Goal: Transaction & Acquisition: Download file/media

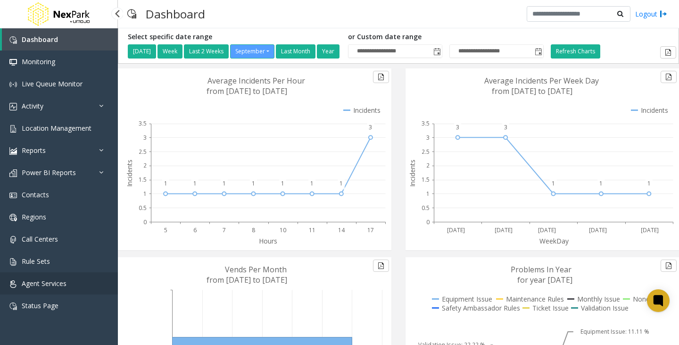
click at [25, 286] on span "Agent Services" at bounding box center [44, 283] width 45 height 9
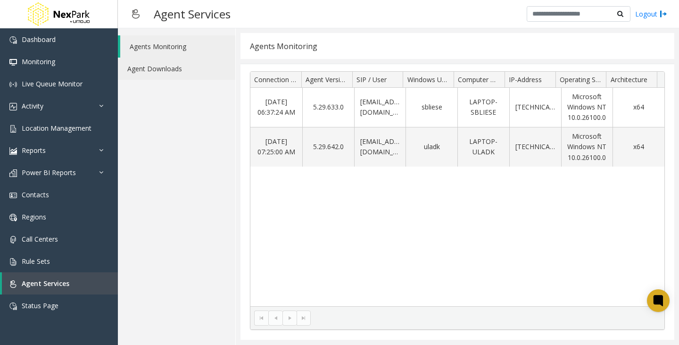
click at [157, 67] on link "Agent Downloads" at bounding box center [176, 69] width 117 height 22
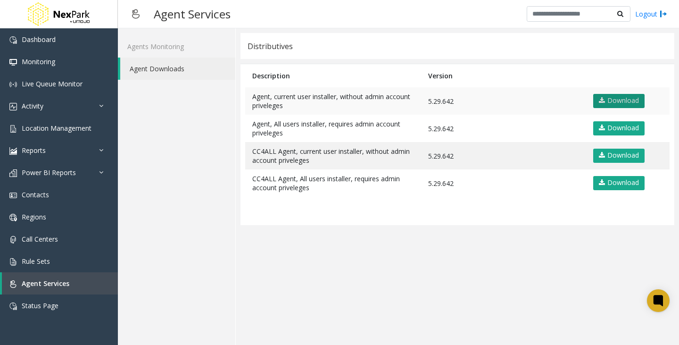
click at [612, 102] on link "Download" at bounding box center [618, 101] width 51 height 14
drag, startPoint x: 269, startPoint y: 285, endPoint x: 263, endPoint y: 279, distance: 8.7
click at [269, 285] on app-distributives "Distributives Description Version Agent, current user installer, without admin …" at bounding box center [457, 186] width 434 height 307
click at [415, 298] on app-distributives "Distributives Description Version Agent, current user installer, without admin …" at bounding box center [457, 186] width 434 height 307
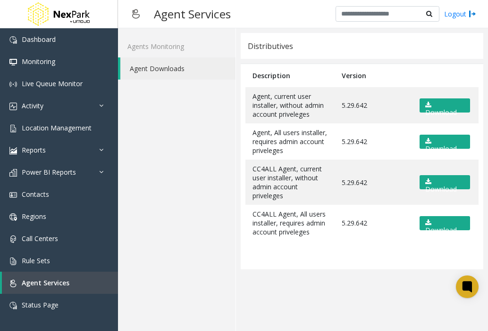
click at [184, 164] on div "Agents Monitoring Agent Downloads" at bounding box center [177, 179] width 118 height 303
click at [150, 247] on div "Agents Monitoring Agent Downloads" at bounding box center [177, 179] width 118 height 303
click at [168, 164] on div "Agents Monitoring Agent Downloads" at bounding box center [177, 179] width 118 height 303
click at [166, 227] on div "Agents Monitoring Agent Downloads" at bounding box center [177, 179] width 118 height 303
